Goal: Information Seeking & Learning: Learn about a topic

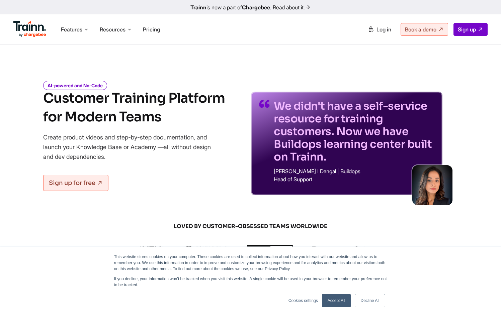
click at [357, 304] on link "Decline All" at bounding box center [370, 300] width 30 height 13
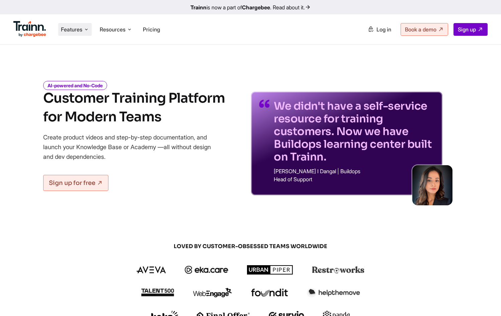
click at [78, 32] on span "Features" at bounding box center [71, 29] width 21 height 7
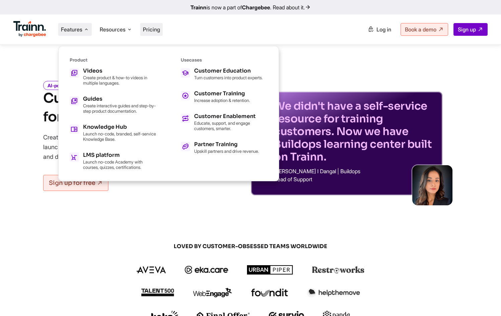
click at [158, 32] on span "Pricing" at bounding box center [151, 29] width 17 height 7
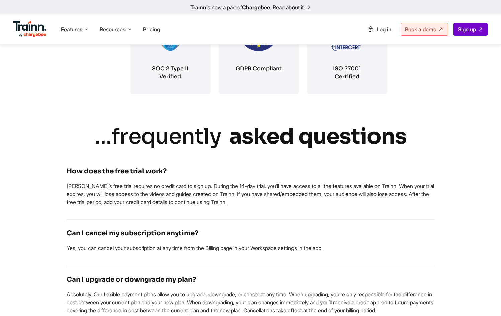
scroll to position [1080, 0]
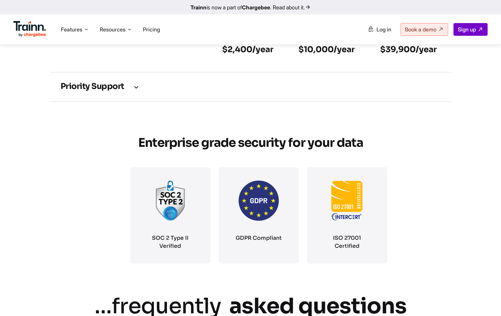
click at [83, 92] on td "Priority support" at bounding box center [251, 86] width 402 height 29
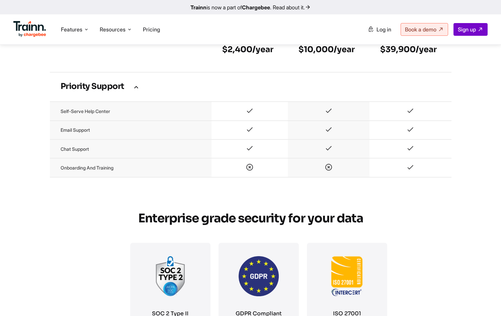
click at [88, 61] on h3 "Integrations" at bounding box center [251, 57] width 380 height 7
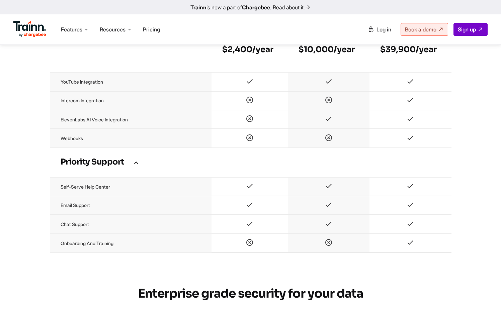
scroll to position [937, 0]
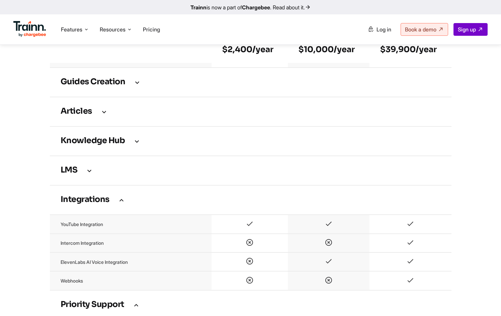
click at [88, 145] on h3 "Knowledge Hub" at bounding box center [251, 141] width 380 height 7
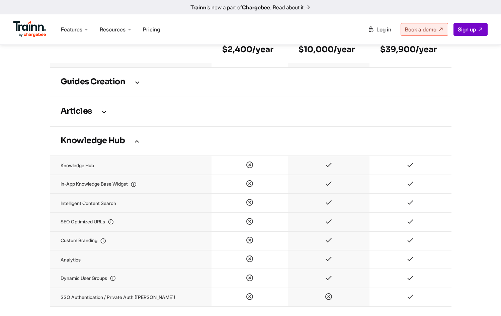
click at [102, 127] on td "Articles" at bounding box center [251, 111] width 402 height 29
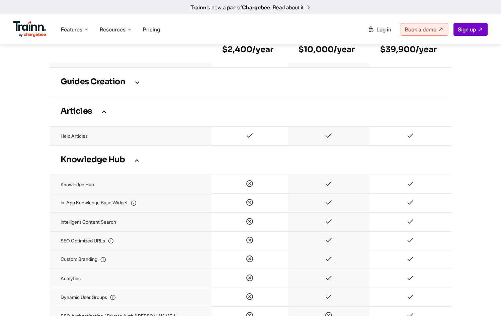
click at [112, 97] on td "Guides creation" at bounding box center [251, 82] width 402 height 29
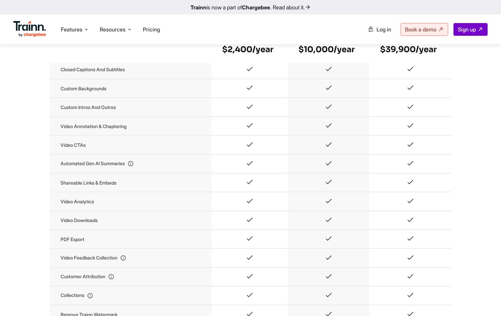
scroll to position [0, 0]
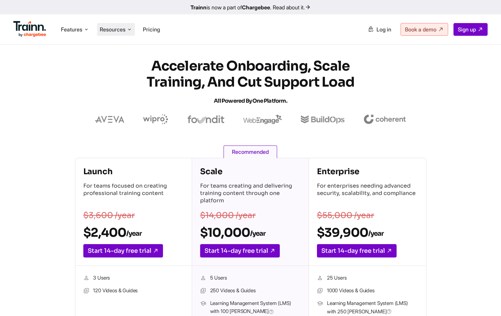
click at [128, 23] on li "Resources Resources Trainn Help Center Help videos to get you started. Trainn B…" at bounding box center [116, 29] width 38 height 13
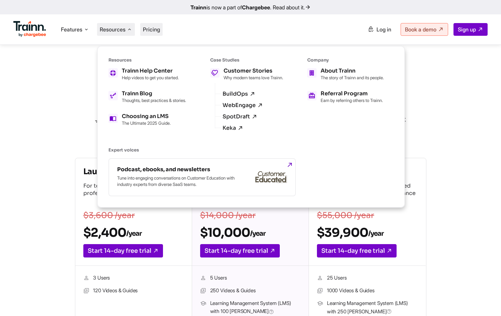
click at [153, 31] on span "Pricing" at bounding box center [151, 29] width 17 height 7
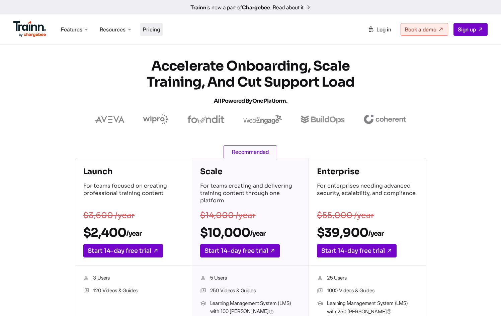
click at [153, 31] on span "Pricing" at bounding box center [151, 29] width 17 height 7
click at [155, 30] on span "Pricing" at bounding box center [151, 29] width 17 height 7
click at [209, 120] on img at bounding box center [205, 120] width 37 height 8
click at [152, 32] on span "Pricing" at bounding box center [151, 29] width 17 height 7
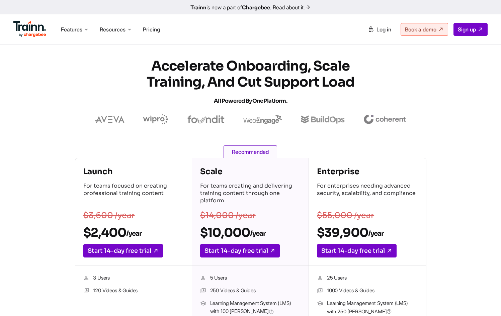
click at [198, 121] on img at bounding box center [205, 120] width 37 height 8
click at [117, 28] on span "Resources" at bounding box center [113, 29] width 26 height 7
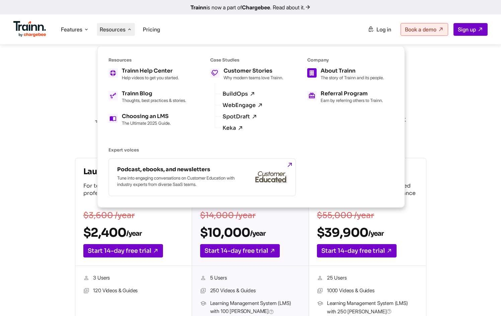
click at [339, 78] on p "The story of Trainn and its people." at bounding box center [352, 77] width 63 height 5
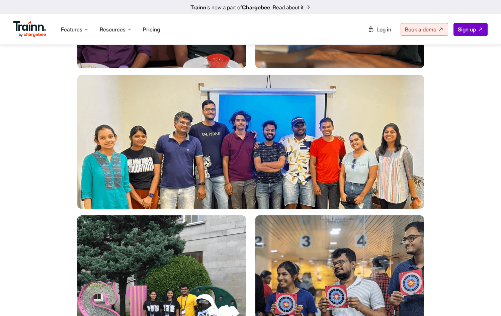
scroll to position [1599, 0]
